Goal: Transaction & Acquisition: Purchase product/service

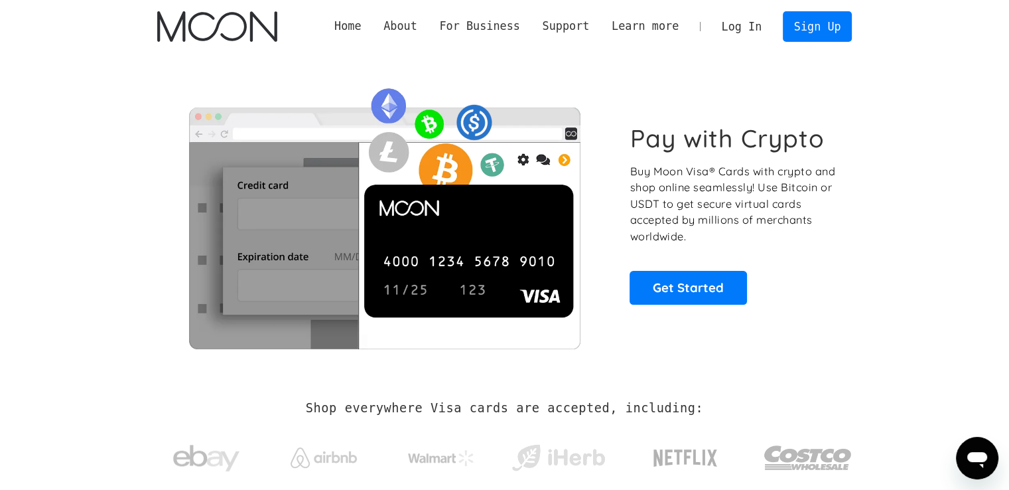
click at [754, 23] on link "Log In" at bounding box center [741, 26] width 62 height 29
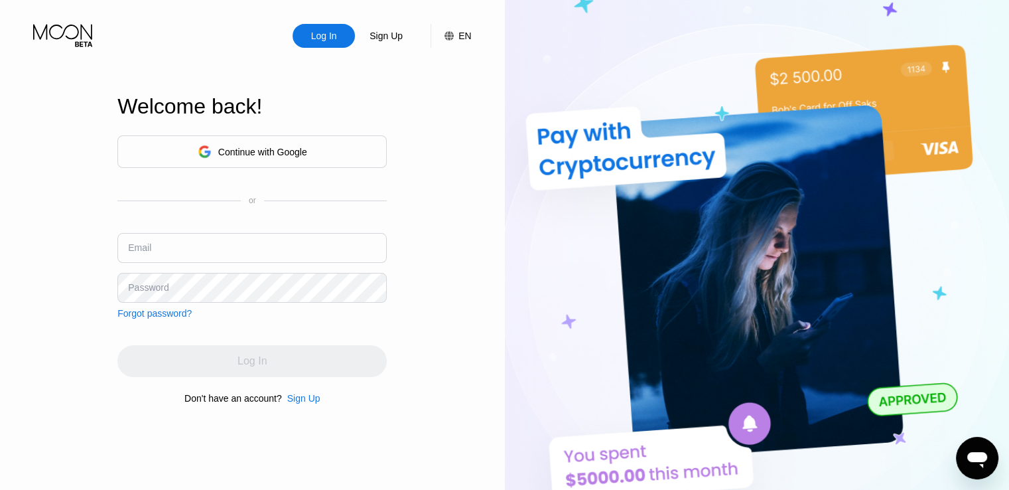
type input "[EMAIL_ADDRESS][DOMAIN_NAME]"
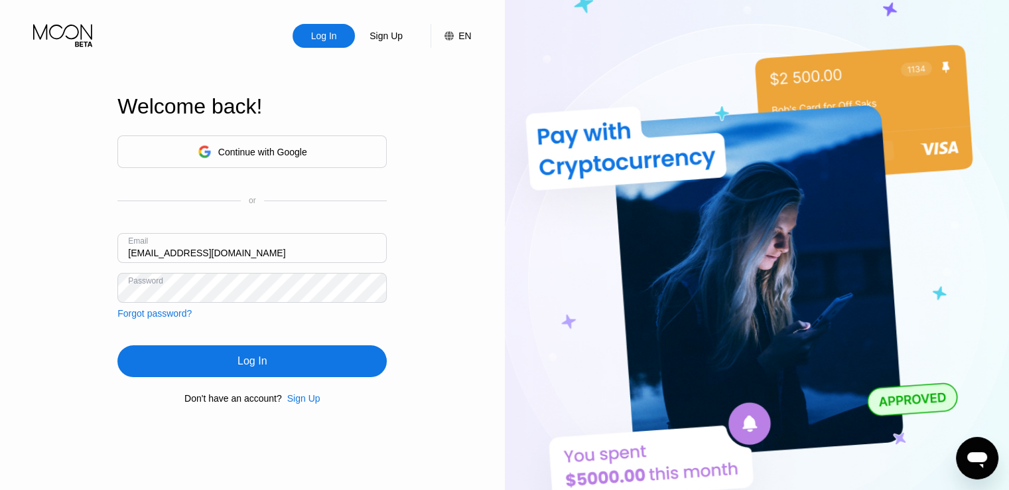
click at [205, 359] on div "Log In" at bounding box center [251, 361] width 269 height 32
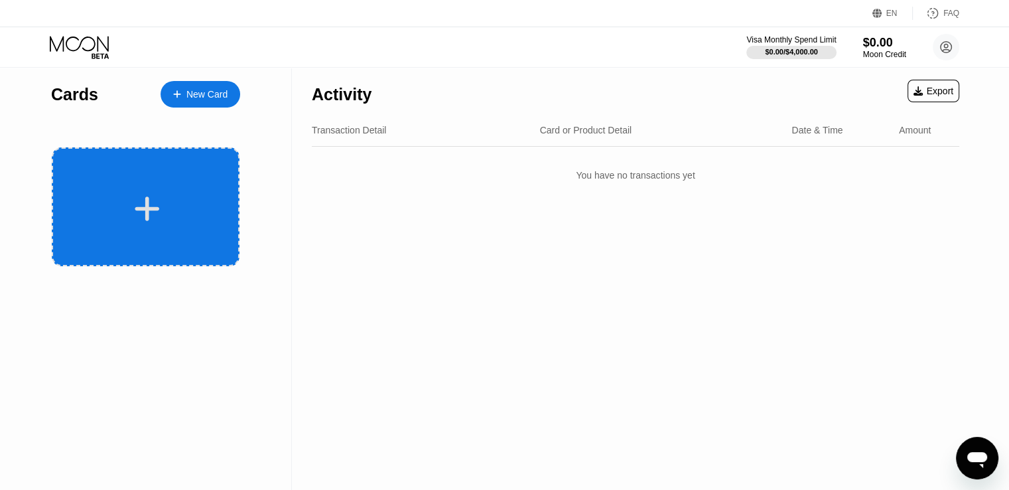
click at [111, 231] on div at bounding box center [146, 206] width 188 height 119
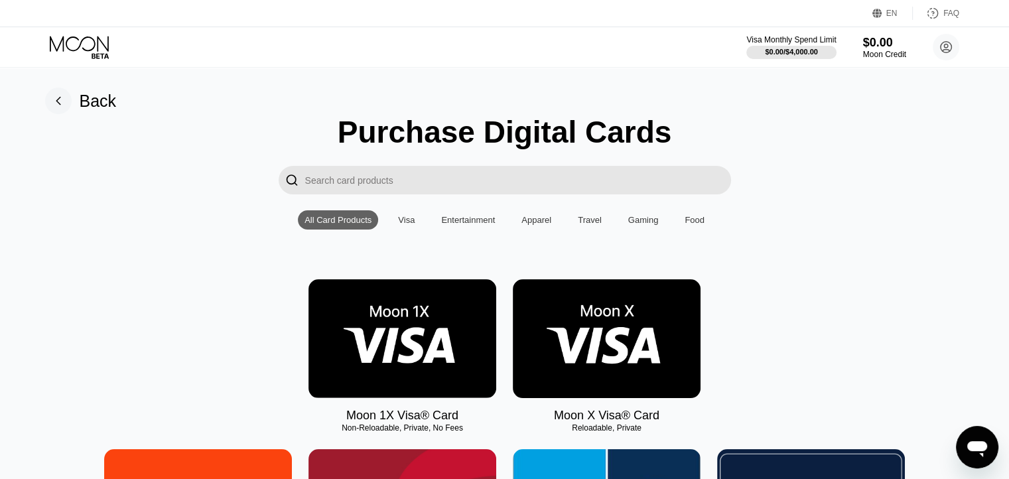
click at [71, 105] on icon at bounding box center [58, 101] width 27 height 27
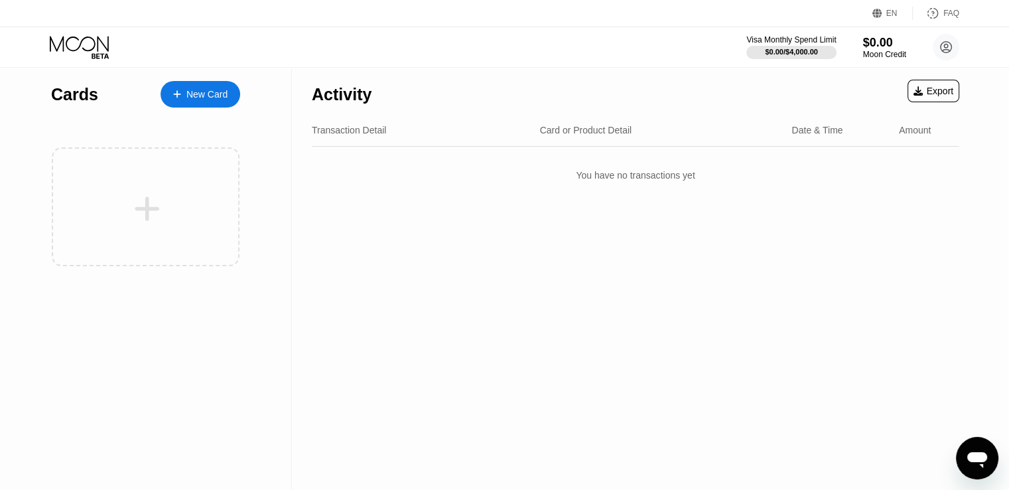
click at [187, 91] on div "New Card" at bounding box center [206, 94] width 41 height 11
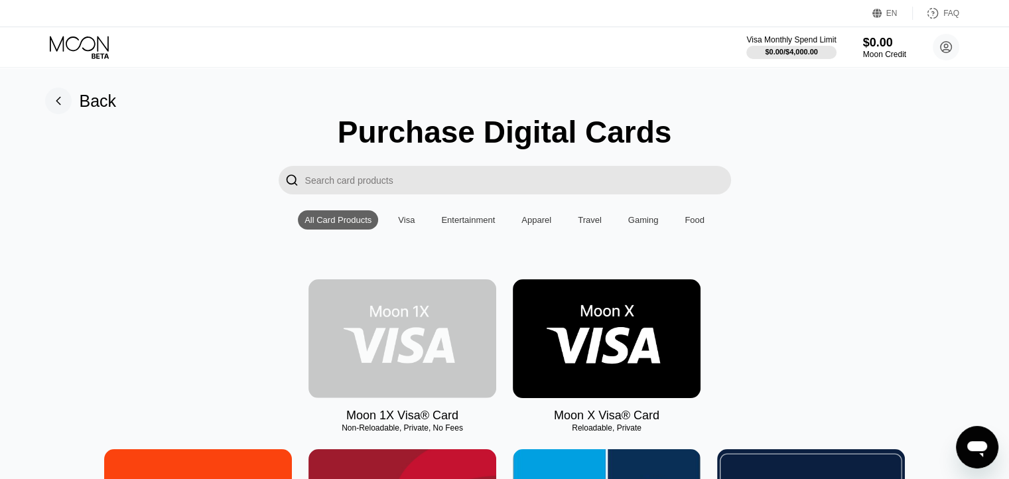
click at [387, 323] on img at bounding box center [402, 338] width 188 height 119
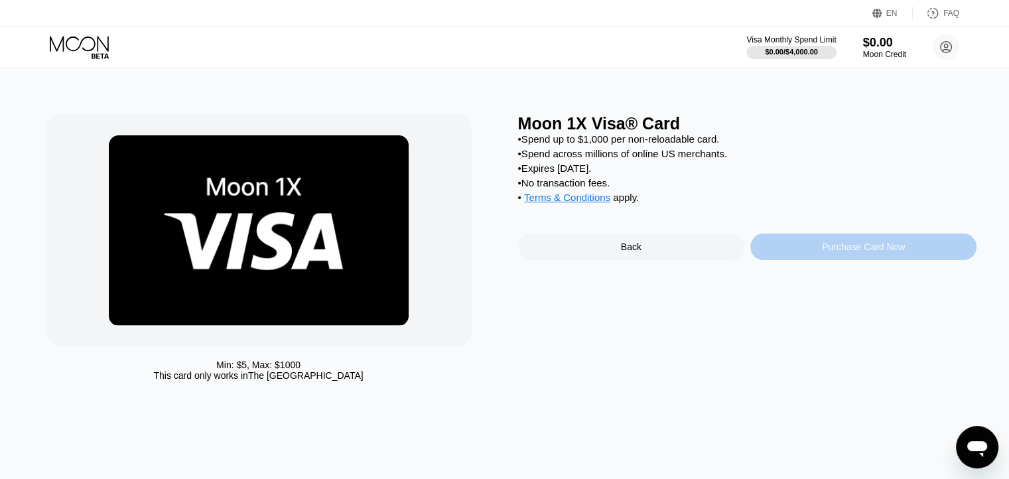
click at [791, 260] on div "Purchase Card Now" at bounding box center [863, 246] width 226 height 27
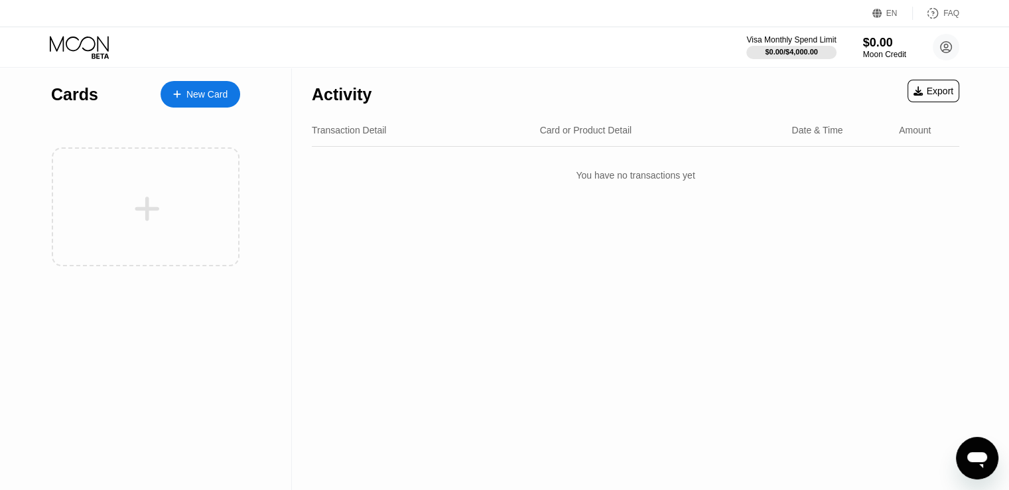
click at [85, 101] on div "Cards" at bounding box center [74, 94] width 47 height 19
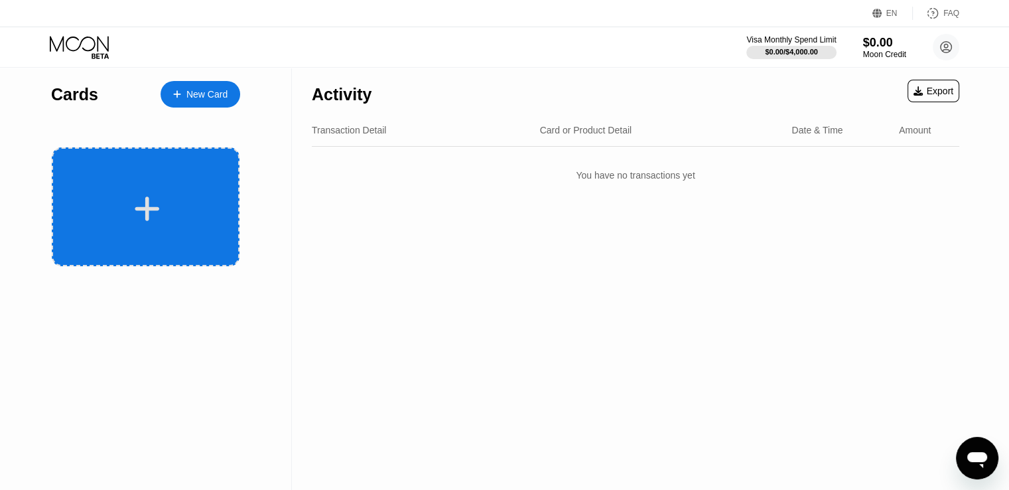
click at [180, 181] on div at bounding box center [146, 206] width 188 height 119
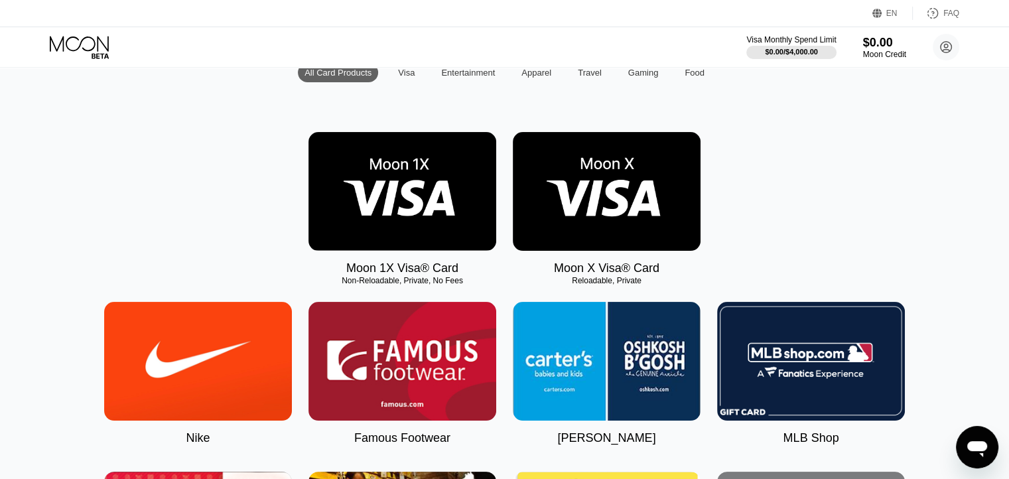
scroll to position [133, 0]
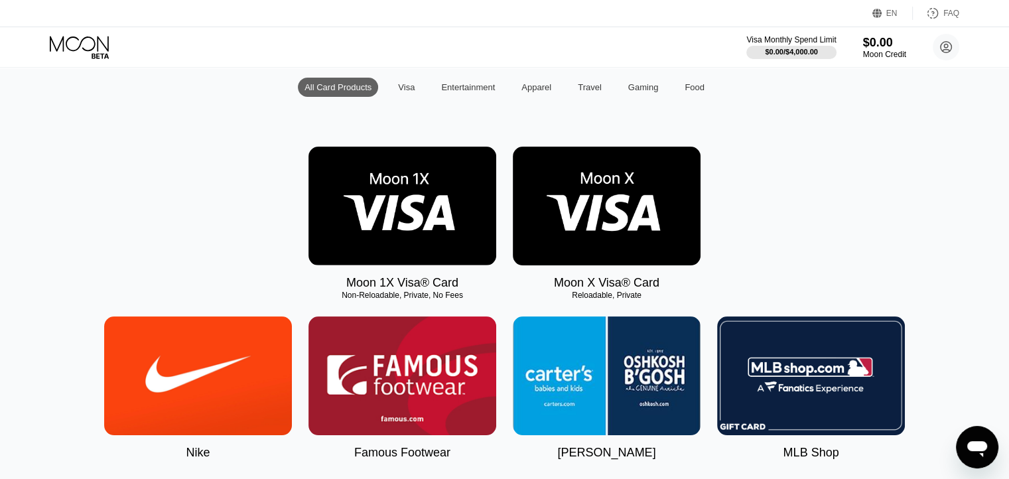
click at [598, 218] on img at bounding box center [607, 206] width 188 height 119
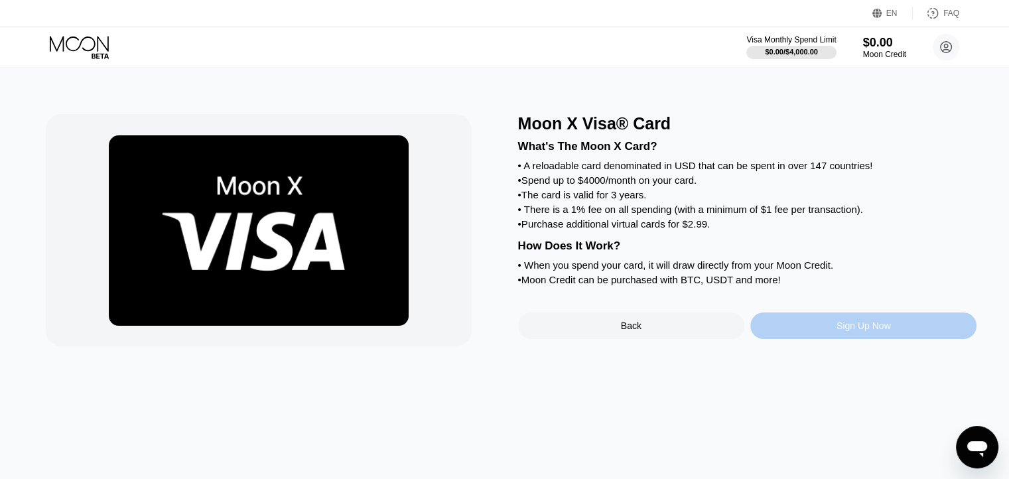
click at [878, 331] on div "Sign Up Now" at bounding box center [863, 325] width 54 height 11
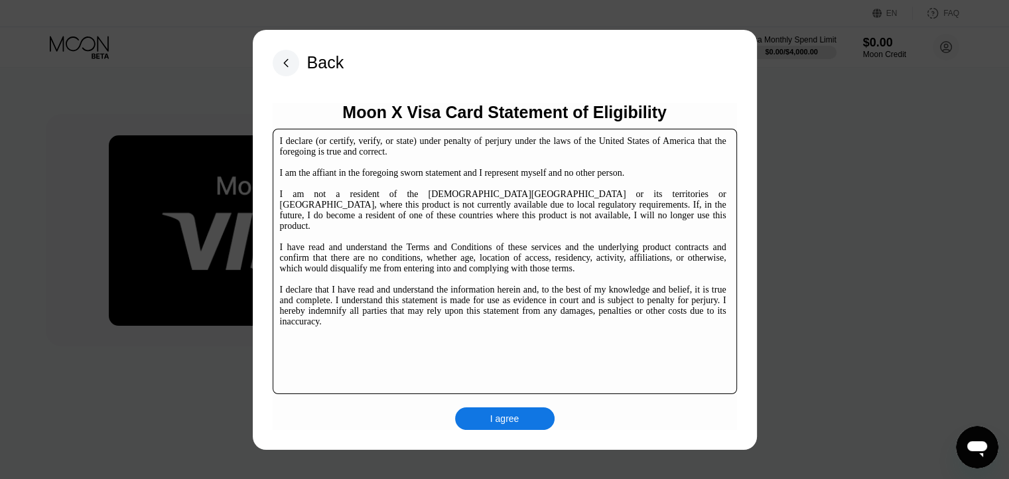
click at [281, 60] on rect at bounding box center [286, 63] width 27 height 27
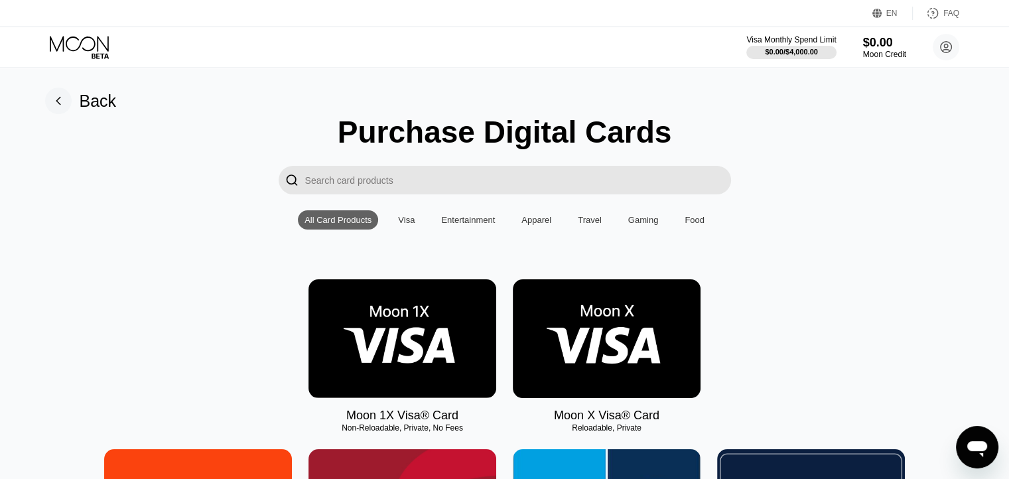
click at [409, 223] on div "Visa" at bounding box center [406, 220] width 17 height 10
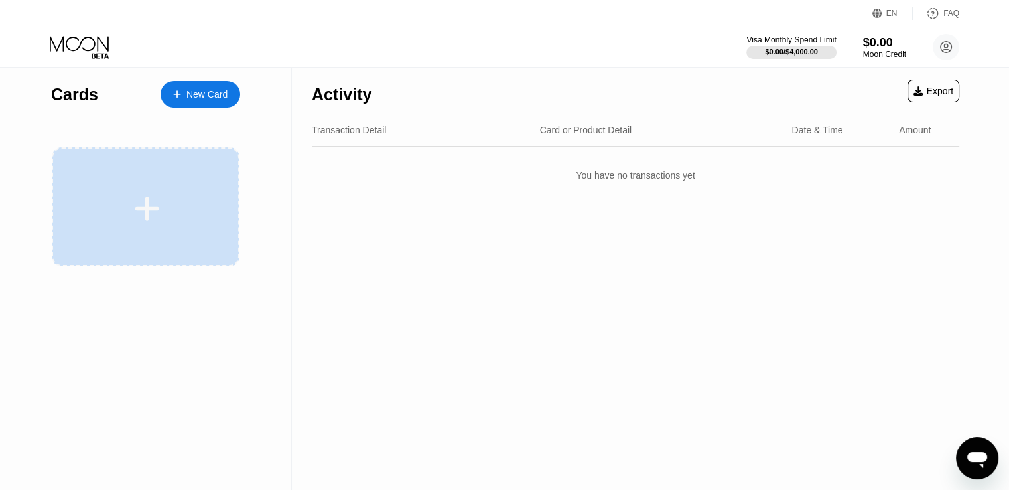
click at [186, 210] on div at bounding box center [147, 209] width 165 height 30
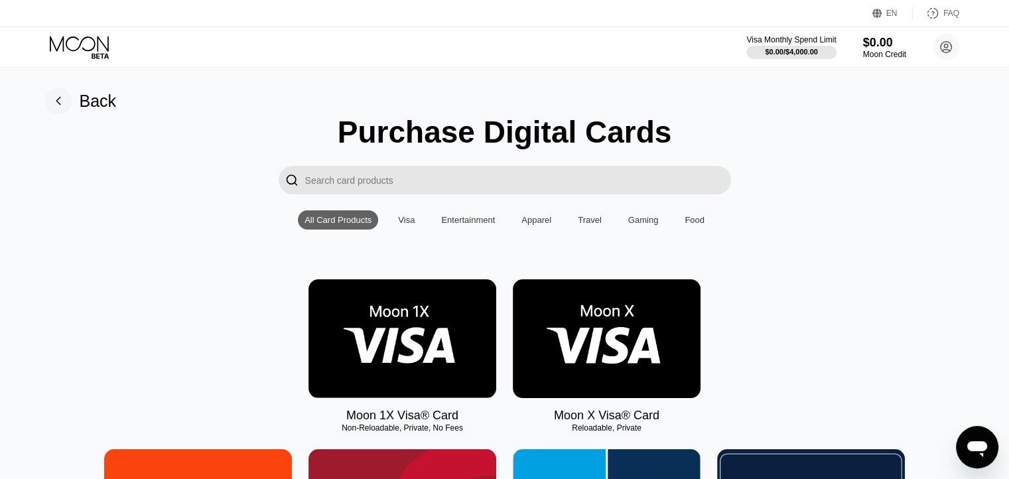
click at [658, 362] on img at bounding box center [607, 338] width 188 height 119
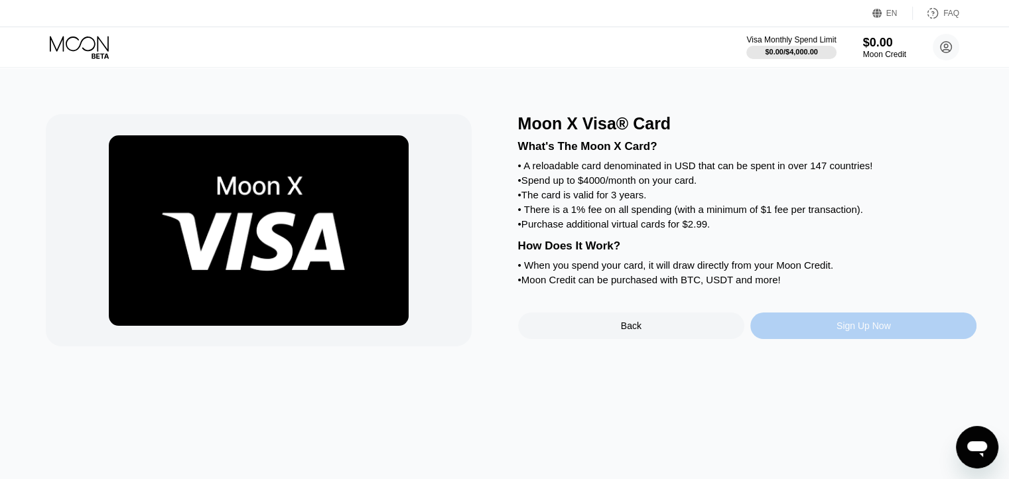
click at [815, 339] on div "Sign Up Now" at bounding box center [863, 325] width 226 height 27
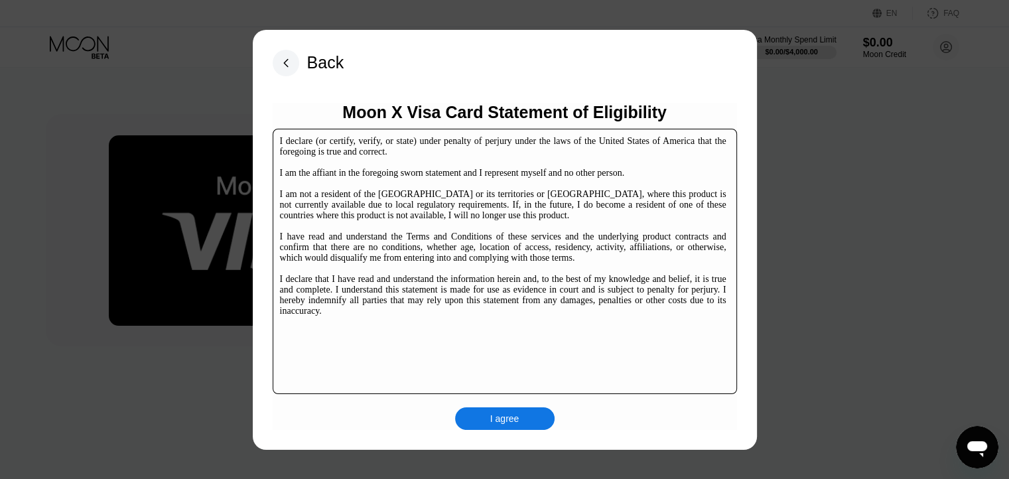
click at [495, 421] on div "I agree" at bounding box center [504, 419] width 29 height 12
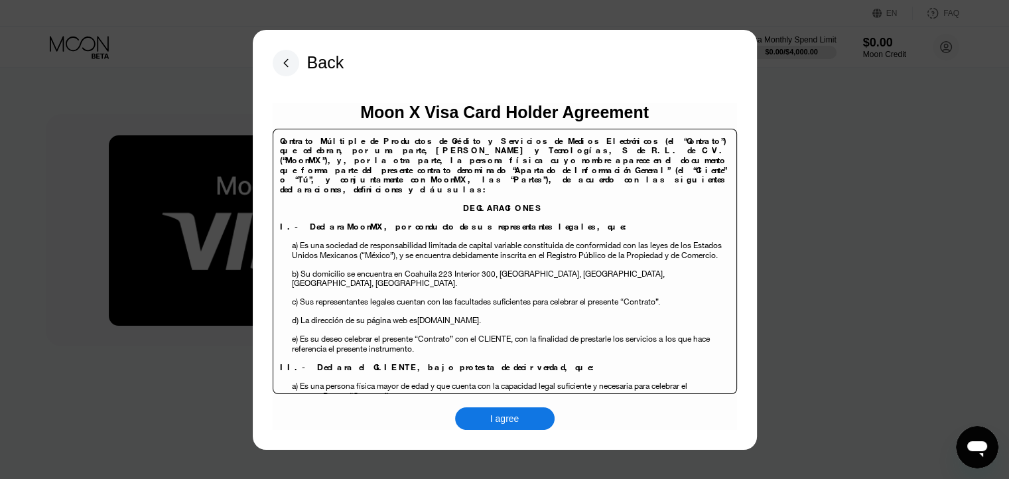
click at [518, 425] on div "I agree" at bounding box center [504, 419] width 29 height 12
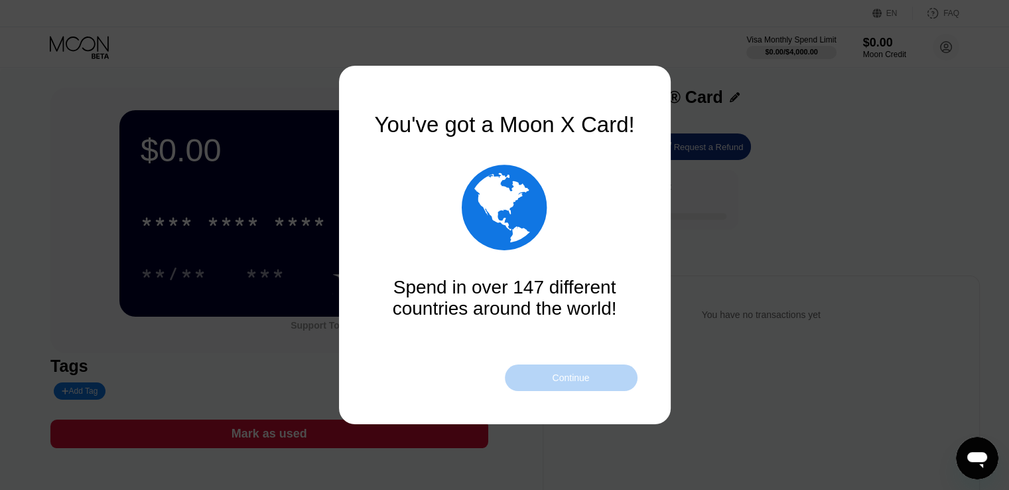
click at [566, 378] on div "Continue" at bounding box center [570, 377] width 37 height 11
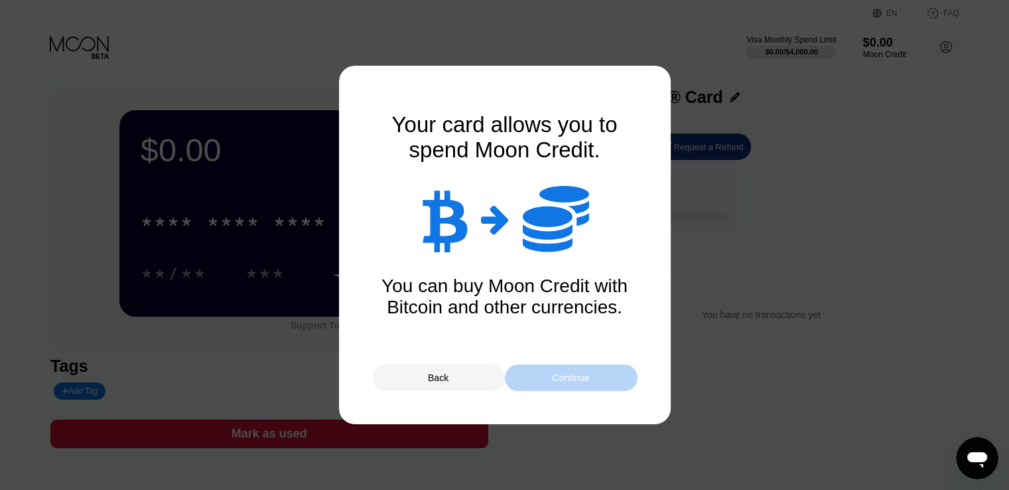
click at [517, 380] on div "Continue" at bounding box center [571, 377] width 133 height 27
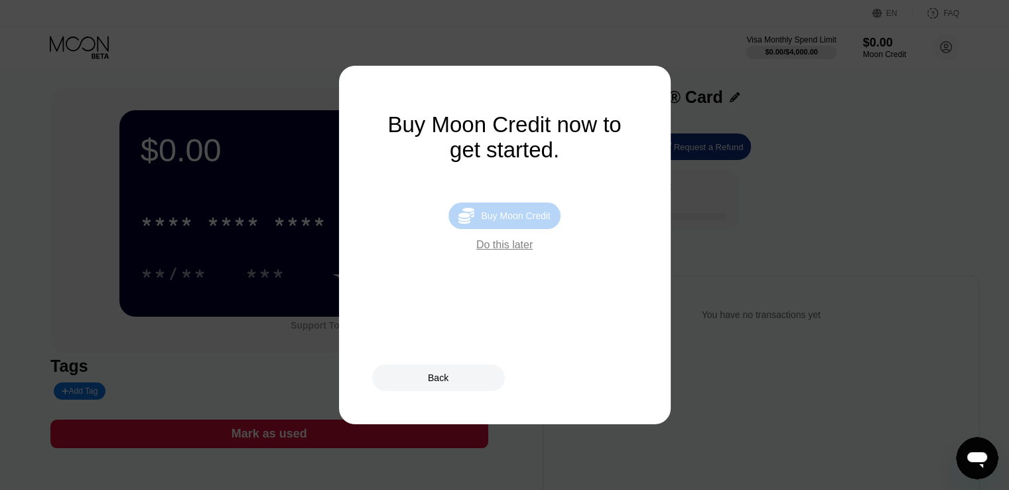
click at [516, 221] on div "Buy Moon Credit" at bounding box center [515, 215] width 69 height 11
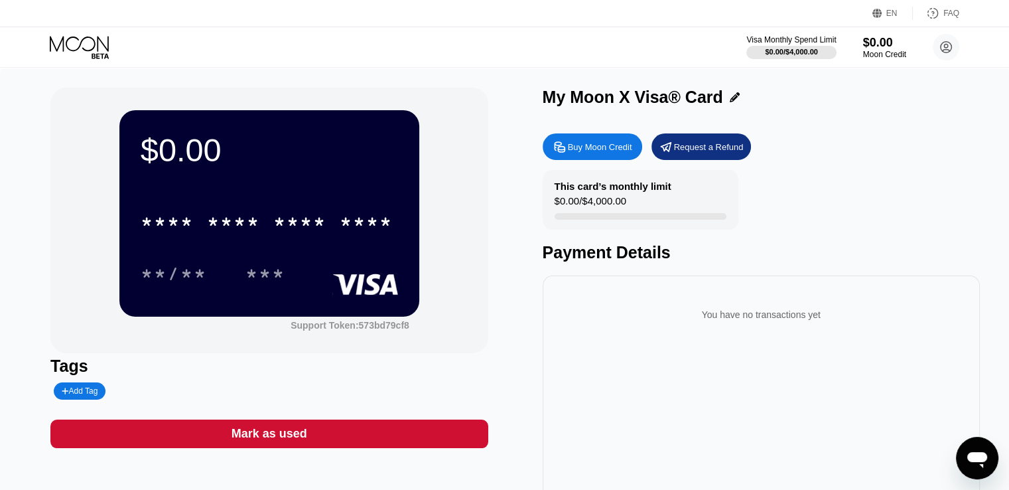
type input "0"
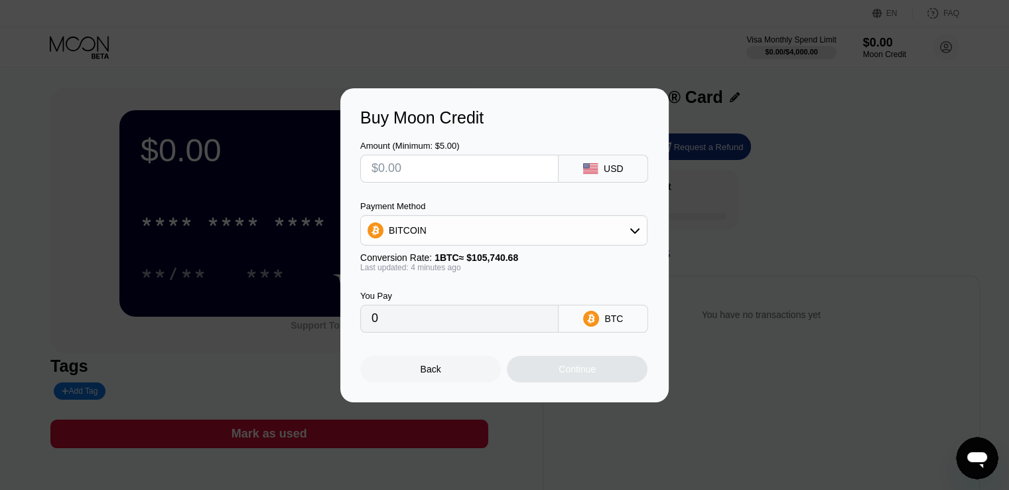
click at [470, 237] on div "BITCOIN" at bounding box center [504, 230] width 286 height 27
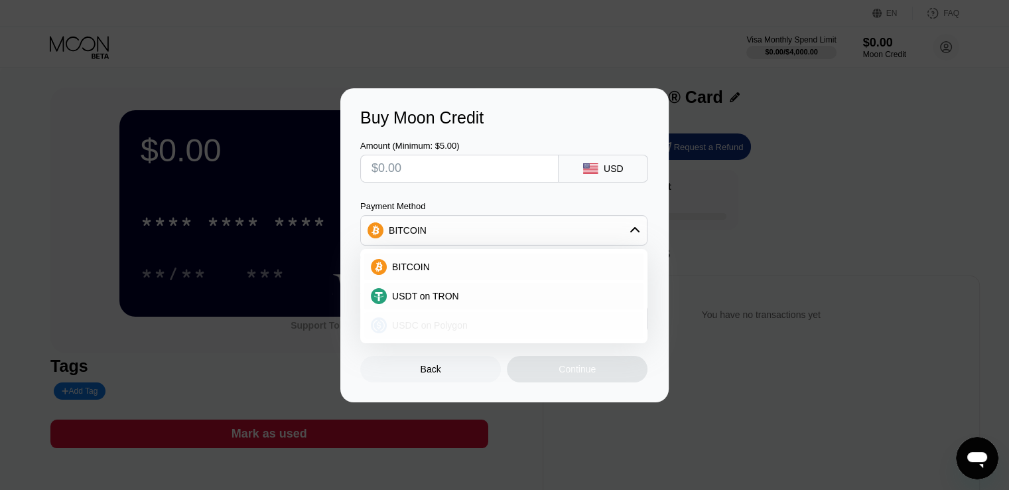
click at [451, 320] on span "USDC on Polygon" at bounding box center [430, 325] width 76 height 11
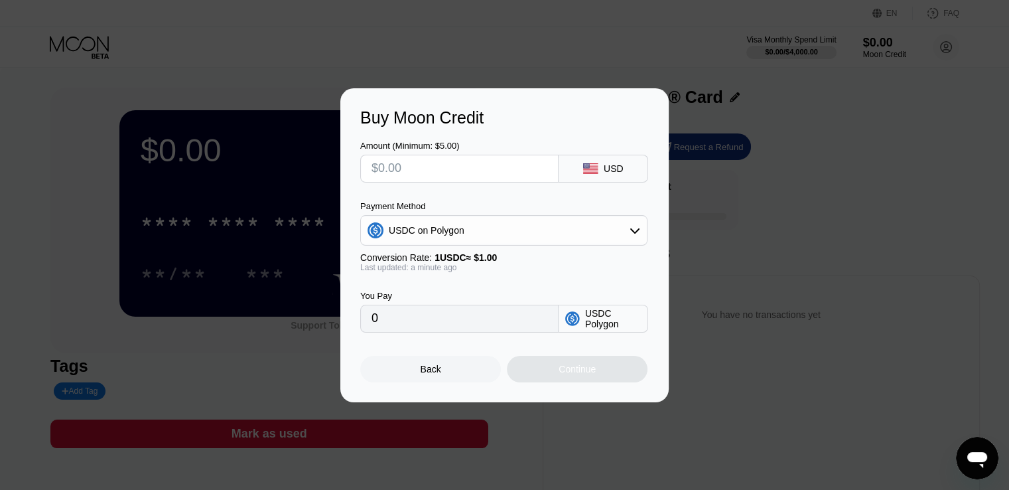
click at [401, 165] on input "text" at bounding box center [459, 168] width 176 height 27
type input "$5"
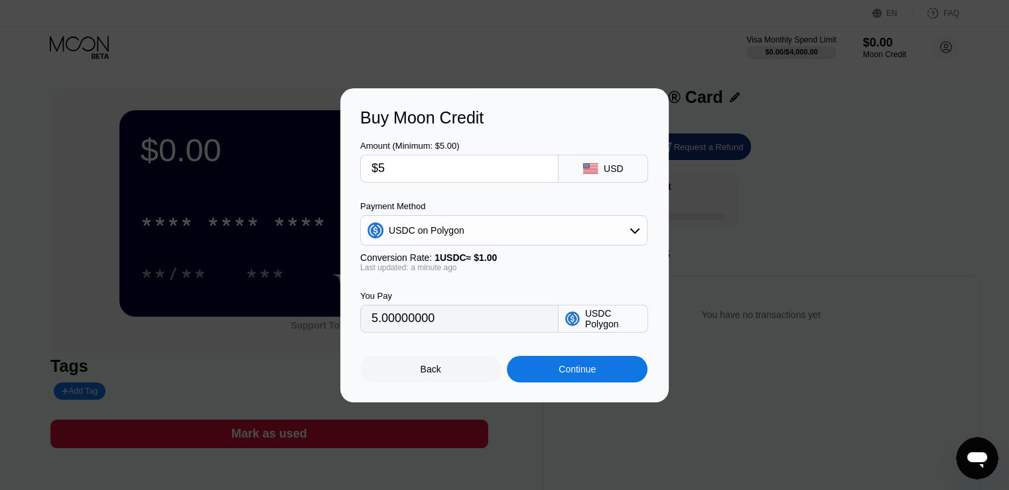
type input "5.00000000"
type input "$5"
click at [585, 367] on div "Continue" at bounding box center [577, 369] width 37 height 11
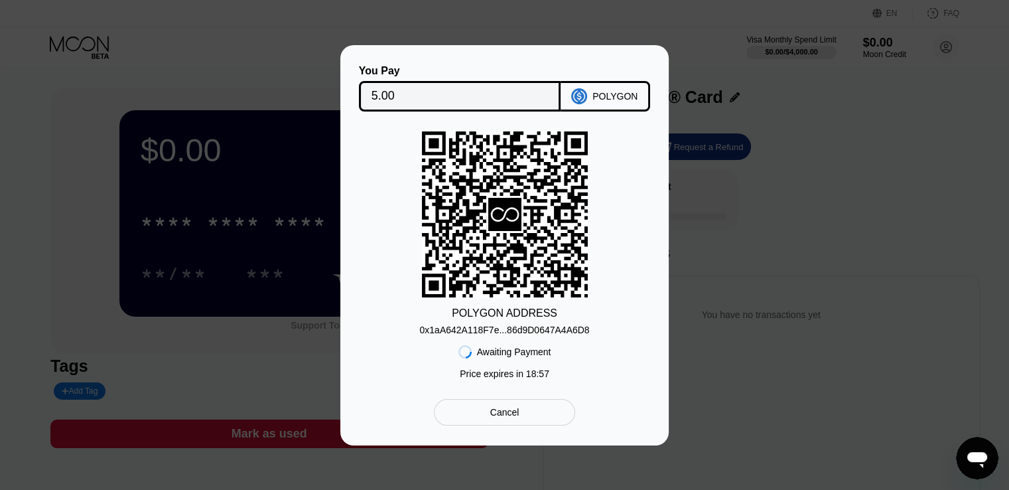
drag, startPoint x: 421, startPoint y: 332, endPoint x: 595, endPoint y: 334, distance: 173.8
click at [595, 334] on div "POLYGON ADDRESS 0x1aA642A118F7e...86d9D0647A4A6D8 Awaiting Payment Price expire…" at bounding box center [504, 258] width 289 height 254
drag, startPoint x: 422, startPoint y: 329, endPoint x: 491, endPoint y: 328, distance: 69.0
click at [491, 328] on div "POLYGON ADDRESS 0x1aA642A118F7e...86d9D0647A4A6D8 Awaiting Payment Price expire…" at bounding box center [504, 258] width 289 height 254
drag, startPoint x: 0, startPoint y: 0, endPoint x: 456, endPoint y: 328, distance: 561.7
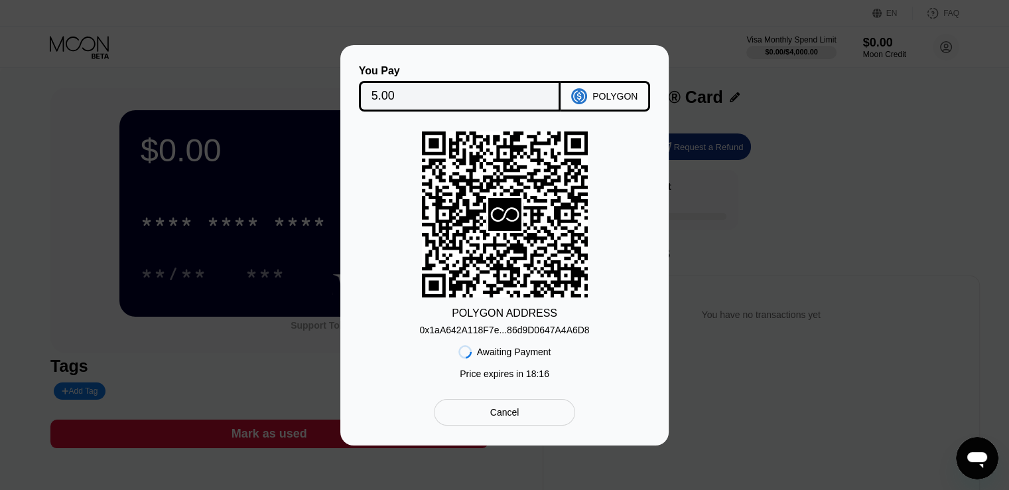
click at [456, 328] on div "POLYGON ADDRESS 0x1aA642A118F7e...86d9D0647A4A6D8 Awaiting Payment Price expire…" at bounding box center [504, 258] width 289 height 254
drag, startPoint x: 403, startPoint y: 326, endPoint x: 584, endPoint y: 338, distance: 181.5
click at [584, 338] on div "POLYGON ADDRESS 0x1aA642A118F7e...86d9D0647A4A6D8 Awaiting Payment Price expire…" at bounding box center [504, 258] width 289 height 254
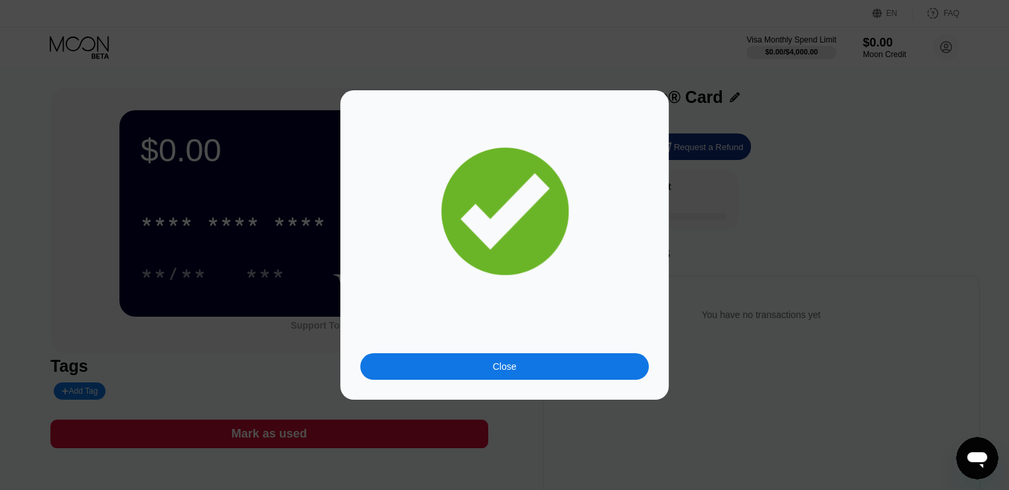
click at [537, 373] on div "Close" at bounding box center [504, 366] width 289 height 27
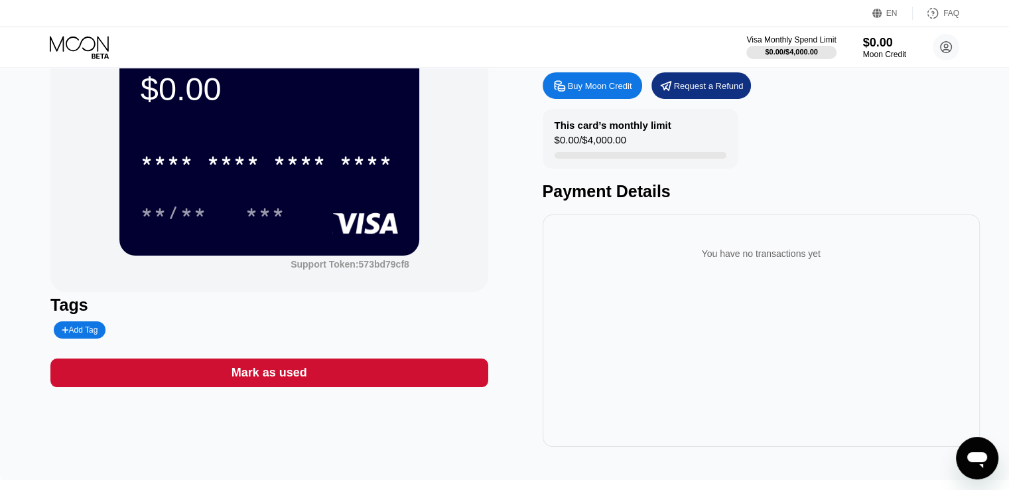
scroll to position [60, 0]
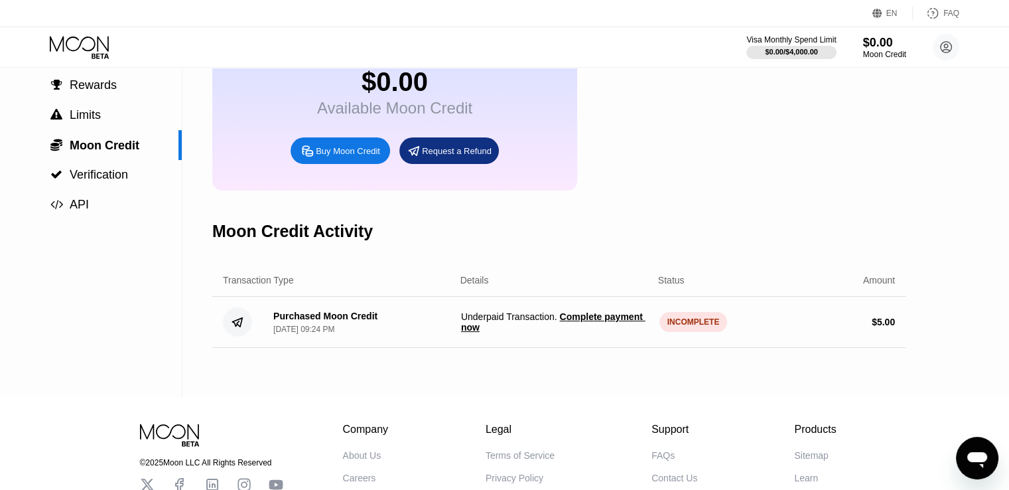
scroll to position [133, 0]
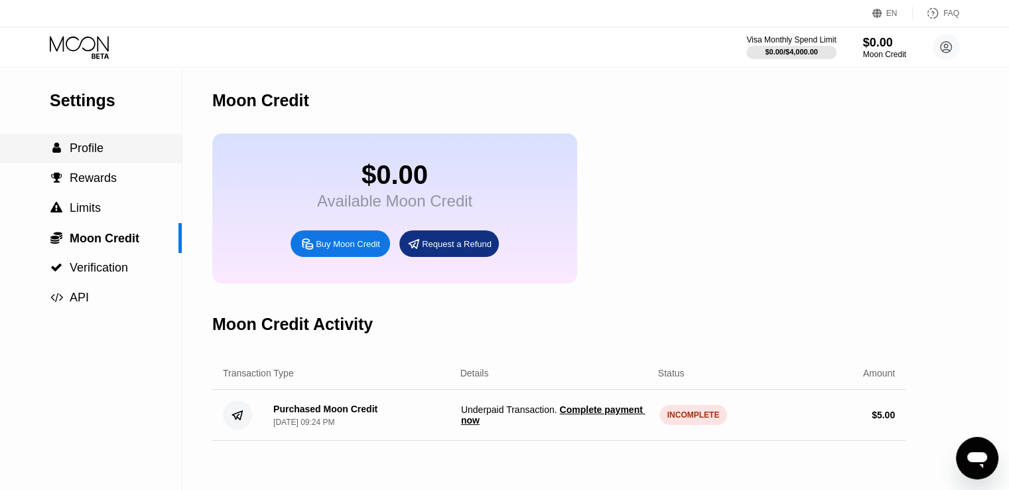
click at [107, 155] on div " Profile" at bounding box center [91, 148] width 182 height 14
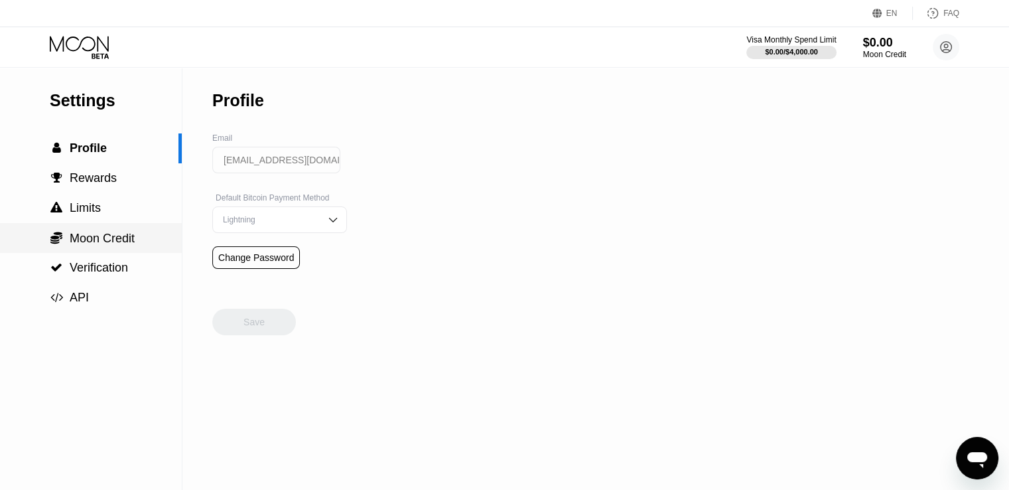
click at [100, 245] on span "Moon Credit" at bounding box center [102, 238] width 65 height 13
